Goal: Navigation & Orientation: Find specific page/section

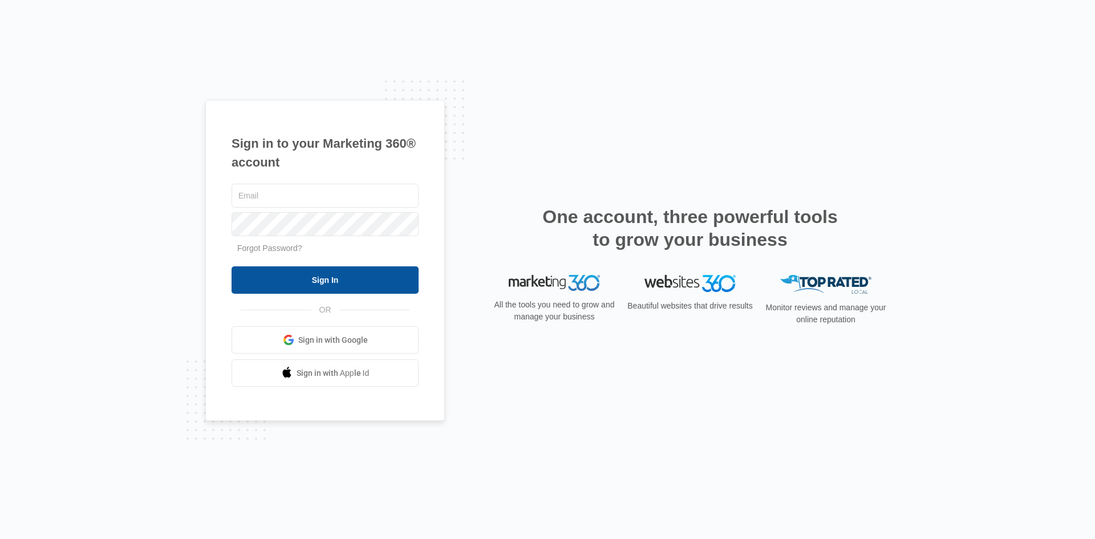
type input "[EMAIL_ADDRESS][DOMAIN_NAME]"
click at [285, 279] on input "Sign In" at bounding box center [325, 279] width 187 height 27
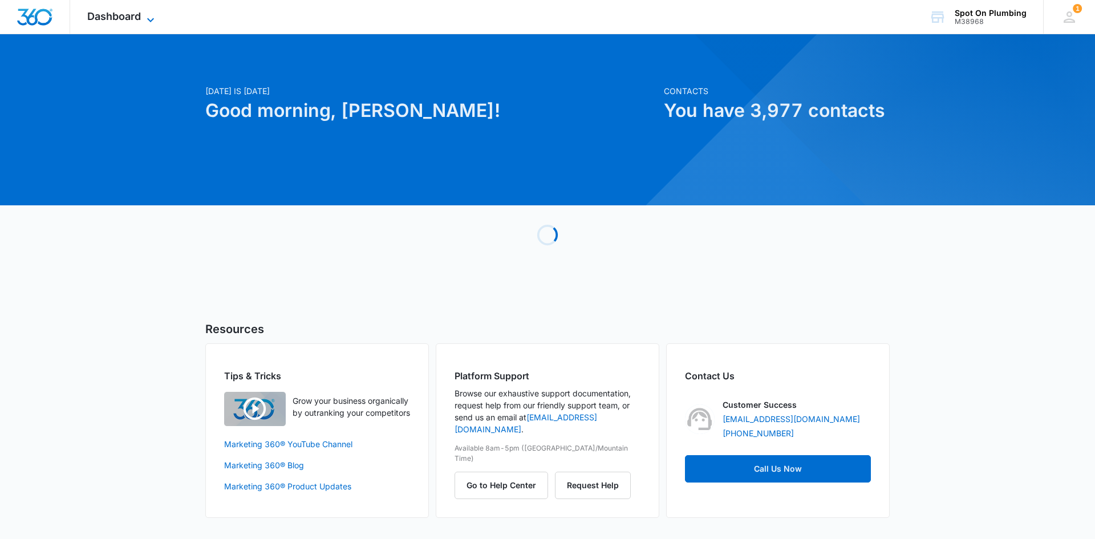
click at [150, 15] on icon at bounding box center [151, 20] width 14 height 14
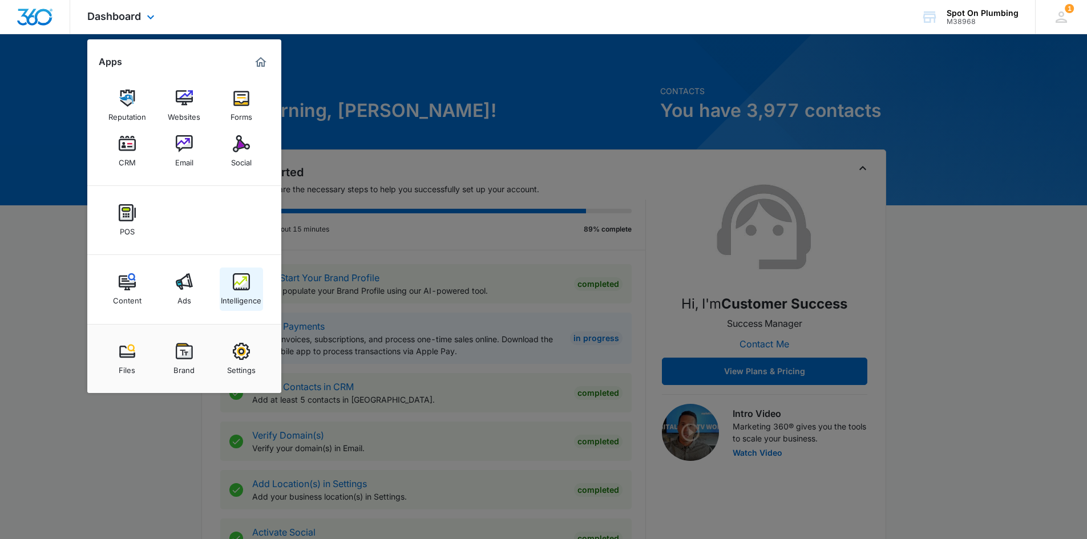
click at [245, 285] on img at bounding box center [241, 281] width 17 height 17
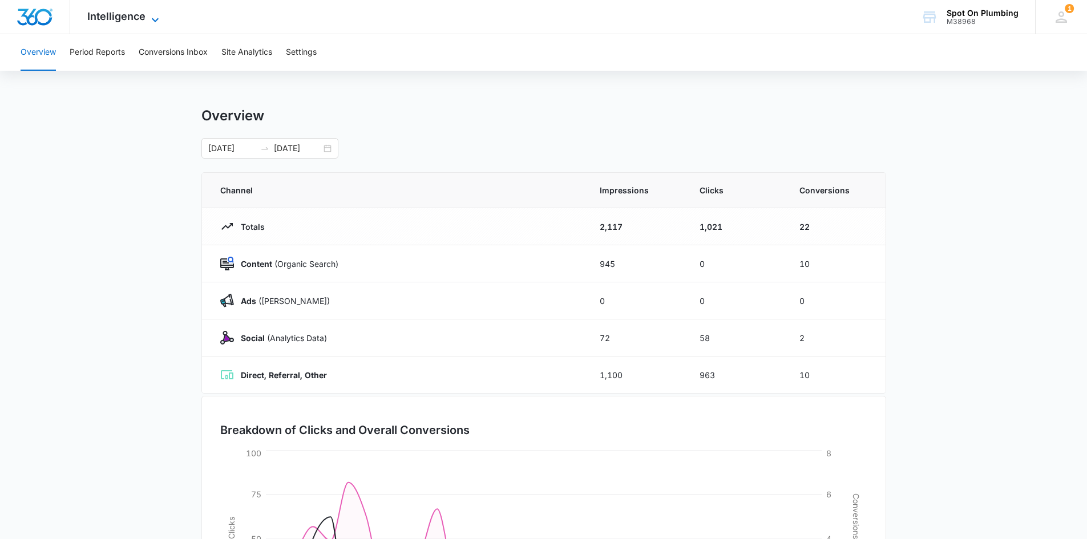
click at [151, 14] on icon at bounding box center [155, 20] width 14 height 14
